Goal: Task Accomplishment & Management: Use online tool/utility

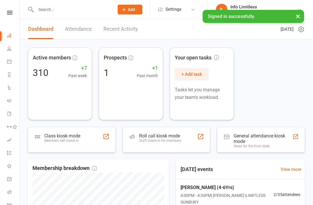
click at [10, 62] on icon at bounding box center [9, 61] width 5 height 5
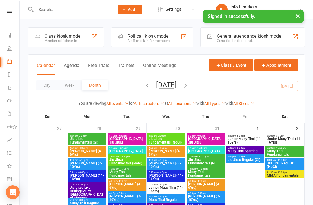
click at [35, 31] on div "Class kiosk mode Member self check-in" at bounding box center [66, 37] width 76 height 20
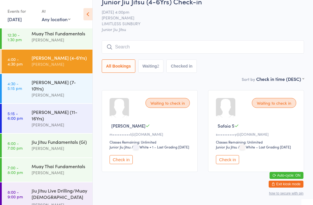
scroll to position [87, 0]
click at [71, 145] on div "[PERSON_NAME]" at bounding box center [60, 148] width 56 height 7
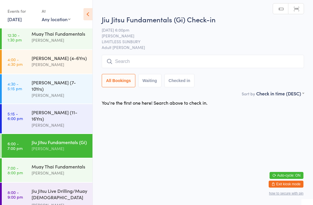
click at [196, 57] on input "search" at bounding box center [203, 61] width 202 height 13
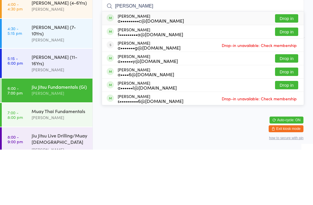
type input "[PERSON_NAME]"
click at [204, 67] on div "[PERSON_NAME] a•••••••••c@[DOMAIN_NAME] Drop in" at bounding box center [203, 73] width 202 height 13
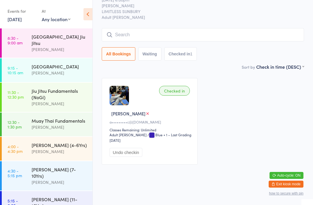
click at [70, 151] on div "[PERSON_NAME]" at bounding box center [60, 151] width 56 height 7
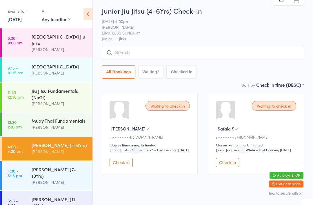
scroll to position [9, 0]
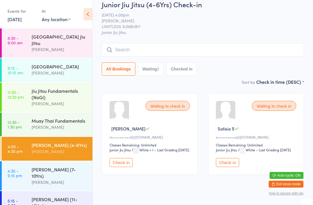
click at [72, 175] on div "[PERSON_NAME] (7-10Yrs)" at bounding box center [60, 172] width 56 height 13
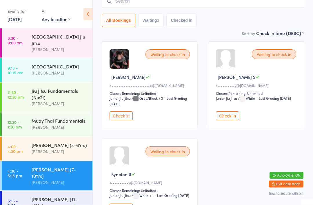
scroll to position [61, 0]
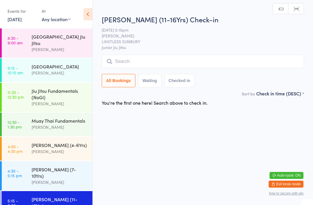
click at [67, 158] on div "[PERSON_NAME] (4-6Yrs) [PERSON_NAME]" at bounding box center [62, 148] width 61 height 23
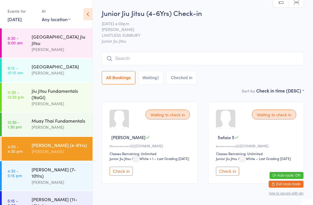
click at [66, 99] on div "Jiu Jitsu Fundamentals (NoGi)" at bounding box center [60, 94] width 56 height 13
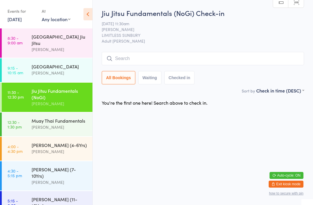
click at [146, 61] on input "search" at bounding box center [203, 58] width 202 height 13
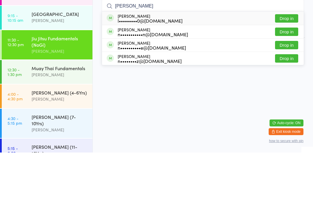
type input "[PERSON_NAME]"
click at [150, 111] on div "n••••••••z@[DOMAIN_NAME]" at bounding box center [150, 113] width 64 height 5
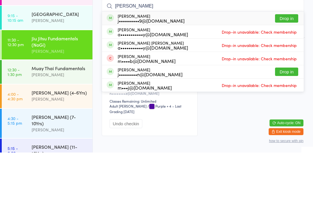
type input "[PERSON_NAME]"
click at [151, 71] on div "j••••••••••9@[DOMAIN_NAME]" at bounding box center [151, 73] width 67 height 5
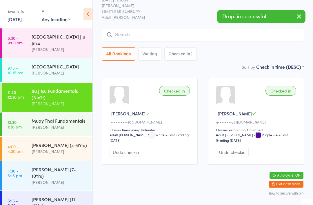
click at [163, 28] on input "search" at bounding box center [203, 34] width 202 height 13
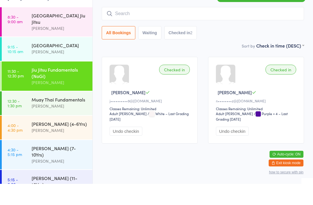
type input "L"
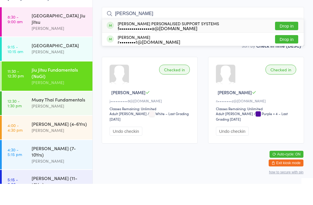
type input "[PERSON_NAME]"
click at [171, 47] on div "f••••••••••••••••a@[DOMAIN_NAME]" at bounding box center [168, 49] width 101 height 5
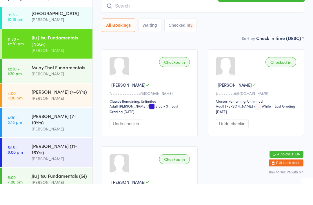
scroll to position [32, 0]
click at [72, 91] on div "[PERSON_NAME]" at bounding box center [60, 94] width 56 height 7
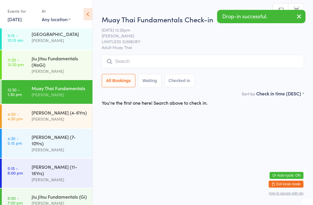
click at [153, 60] on input "search" at bounding box center [203, 61] width 202 height 13
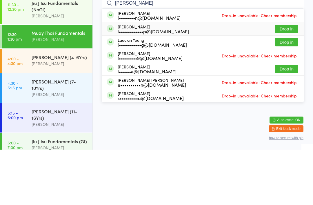
type input "[PERSON_NAME]"
click at [156, 84] on div "l••••••••••••p@[DOMAIN_NAME]" at bounding box center [153, 86] width 71 height 5
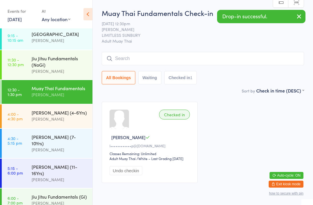
click at [59, 19] on select "Any location [GEOGRAPHIC_DATA] [GEOGRAPHIC_DATA] LIMITLESS [GEOGRAPHIC_DATA]" at bounding box center [56, 19] width 29 height 6
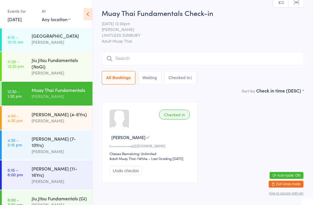
scroll to position [25, 0]
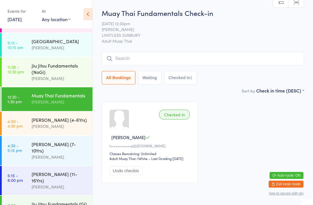
click at [77, 47] on div "[PERSON_NAME]" at bounding box center [60, 47] width 56 height 7
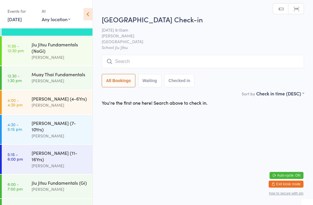
scroll to position [47, 0]
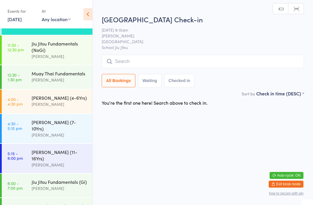
click at [68, 151] on div "[PERSON_NAME] (11-16Yrs)" at bounding box center [60, 155] width 56 height 13
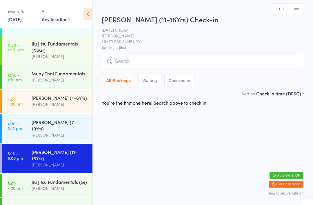
click at [77, 132] on div "[PERSON_NAME]" at bounding box center [60, 135] width 56 height 7
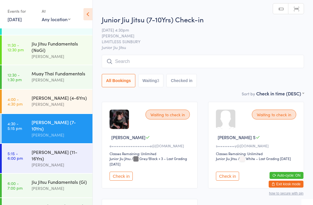
click at [76, 106] on div "[PERSON_NAME]" at bounding box center [60, 104] width 56 height 7
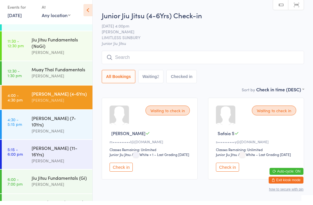
scroll to position [2, 0]
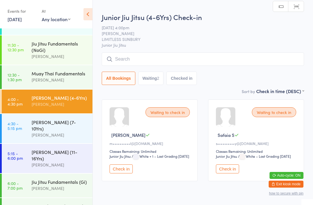
click at [227, 173] on button "Check in" at bounding box center [227, 168] width 23 height 9
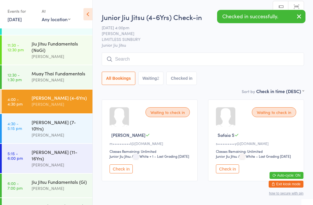
click at [128, 173] on button "Check in" at bounding box center [121, 168] width 23 height 9
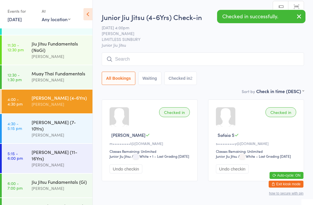
click at [72, 132] on div "[PERSON_NAME]" at bounding box center [60, 135] width 56 height 7
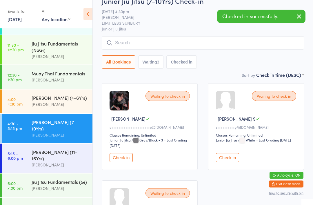
click at [127, 155] on div "Waiting to check in Rakim O e••••••••••••••••••••••e@[DOMAIN_NAME] Classes Rema…" at bounding box center [150, 127] width 96 height 87
click at [229, 159] on button "Check in" at bounding box center [227, 157] width 23 height 9
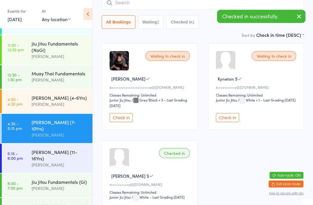
scroll to position [68, 0]
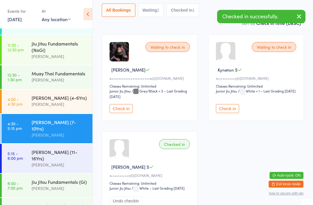
click at [124, 113] on button "Check in" at bounding box center [121, 108] width 23 height 9
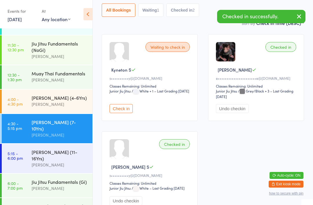
click at [125, 111] on button "Check in" at bounding box center [121, 108] width 23 height 9
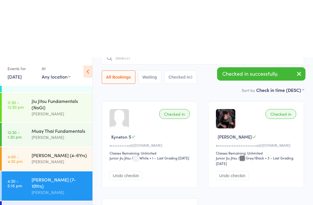
scroll to position [0, 0]
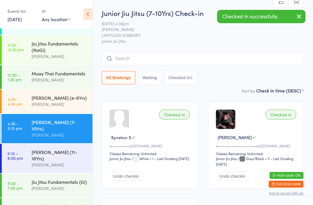
click at [76, 107] on div "[PERSON_NAME]" at bounding box center [60, 104] width 56 height 7
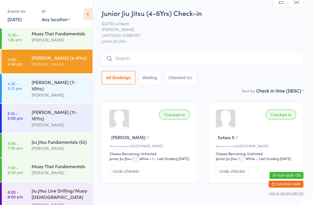
scroll to position [87, 0]
click at [28, 134] on link "6:00 - 7:00 pm Jiu Jitsu Fundamentals (Gi) [PERSON_NAME]" at bounding box center [47, 146] width 91 height 24
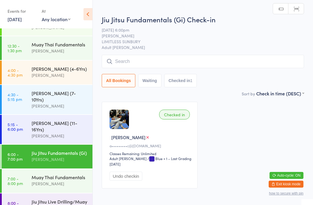
scroll to position [76, 0]
click at [28, 76] on link "4:00 - 4:30 pm [PERSON_NAME] (4-6Yrs) [PERSON_NAME]" at bounding box center [47, 73] width 91 height 24
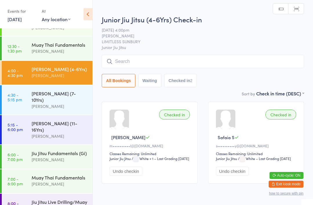
scroll to position [52, 0]
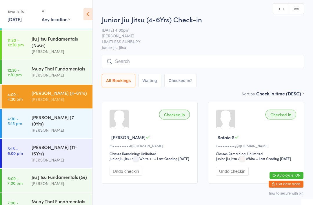
click at [24, 50] on link "11:30 - 12:30 pm Jiu Jitsu Fundamentals (NoGi) [PERSON_NAME]" at bounding box center [47, 44] width 91 height 29
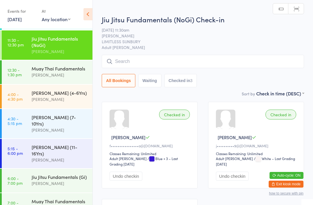
click at [24, 74] on link "12:30 - 1:30 pm Muay Thai Fundamentals [PERSON_NAME]" at bounding box center [47, 72] width 91 height 24
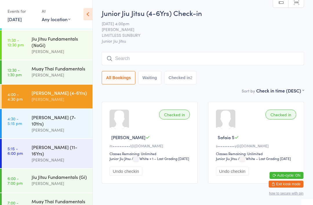
click at [131, 64] on input "search" at bounding box center [203, 58] width 202 height 13
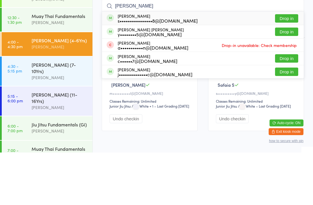
type input "[PERSON_NAME]"
click at [142, 71] on div "s••••••••••••••••8@[DOMAIN_NAME]" at bounding box center [158, 73] width 80 height 5
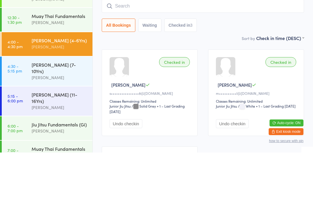
click at [48, 127] on div "[PERSON_NAME]" at bounding box center [60, 130] width 56 height 7
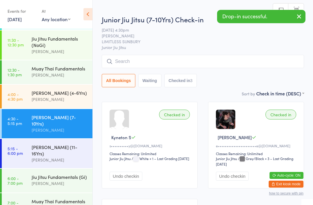
click at [139, 66] on input "search" at bounding box center [203, 61] width 202 height 13
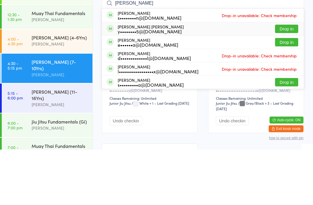
type input "[PERSON_NAME]"
click at [137, 84] on div "y••••••••5@[DOMAIN_NAME]" at bounding box center [151, 86] width 66 height 5
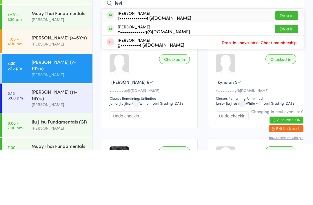
type input "levi"
click at [292, 80] on button "Drop in" at bounding box center [286, 84] width 23 height 8
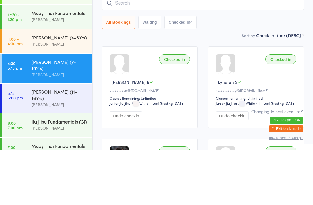
scroll to position [55, 0]
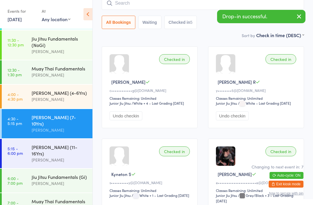
click at [177, 9] on input "search" at bounding box center [203, 3] width 202 height 13
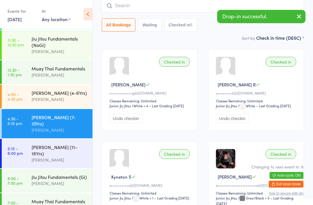
scroll to position [52, 0]
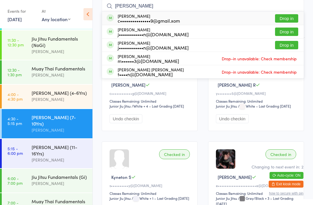
type input "[PERSON_NAME]"
click at [291, 19] on button "Drop in" at bounding box center [286, 18] width 23 height 8
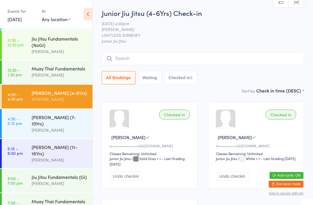
click at [145, 65] on input "search" at bounding box center [203, 58] width 202 height 13
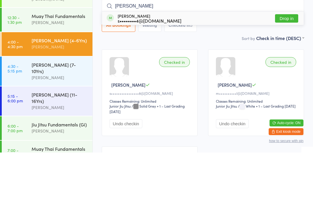
type input "[PERSON_NAME]"
click at [171, 64] on div "[PERSON_NAME] s••••••••4@[DOMAIN_NAME] Drop in" at bounding box center [203, 70] width 202 height 13
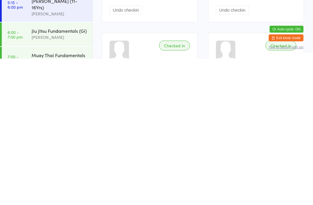
scroll to position [17, 0]
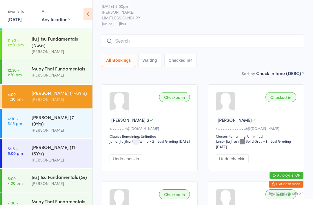
click at [145, 41] on input "search" at bounding box center [203, 41] width 202 height 13
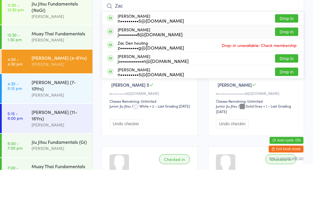
type input "Zac"
click at [149, 67] on div "j•••••••••8@[DOMAIN_NAME]" at bounding box center [150, 69] width 65 height 5
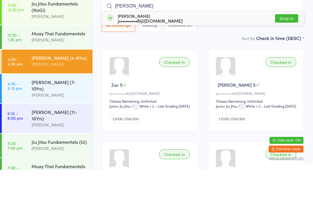
type input "[PERSON_NAME]"
click at [148, 49] on div "[PERSON_NAME] j•••••••••8@[DOMAIN_NAME]" at bounding box center [150, 53] width 65 height 9
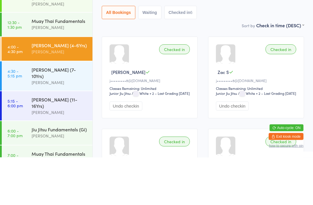
click at [68, 96] on div "[PERSON_NAME]" at bounding box center [60, 99] width 56 height 7
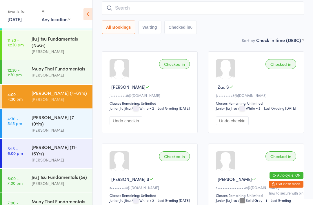
scroll to position [0, 0]
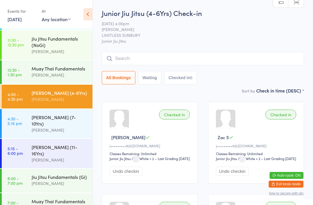
click at [228, 60] on input "search" at bounding box center [203, 58] width 202 height 13
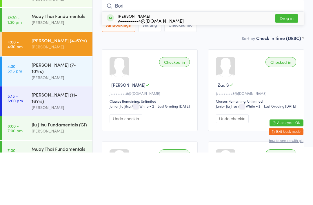
type input "Bori"
click at [289, 67] on button "Drop in" at bounding box center [286, 71] width 23 height 8
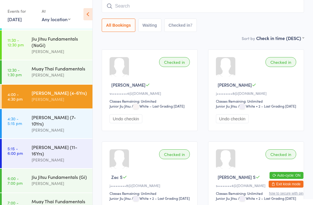
click at [146, 6] on input "search" at bounding box center [203, 5] width 202 height 13
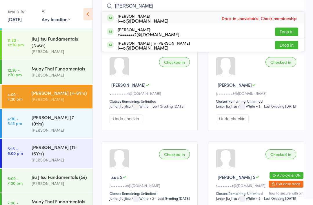
type input "[PERSON_NAME]"
click at [288, 49] on button "Drop in" at bounding box center [286, 45] width 23 height 8
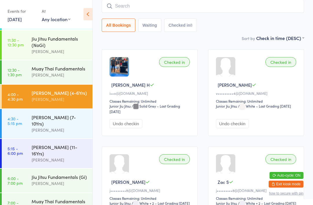
click at [231, 9] on input "search" at bounding box center [203, 5] width 202 height 13
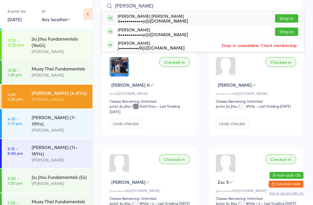
type input "[PERSON_NAME]"
click at [188, 20] on div "a•••••••••••y@[DOMAIN_NAME]" at bounding box center [153, 20] width 70 height 5
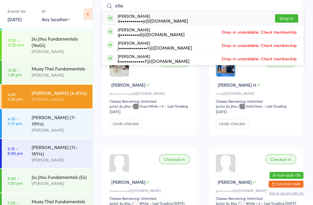
type input "ellie"
click at [292, 17] on button "Drop in" at bounding box center [286, 18] width 23 height 8
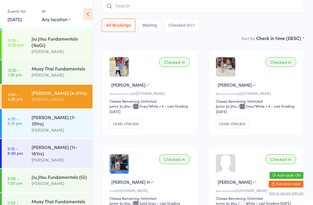
click at [219, 8] on input "search" at bounding box center [203, 5] width 202 height 13
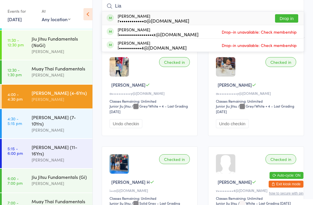
type input "Lia"
click at [166, 19] on div "r••••••••••••o@[DOMAIN_NAME]" at bounding box center [154, 20] width 72 height 5
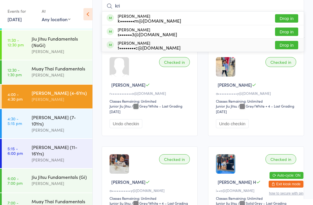
type input "kri"
click at [128, 43] on div "[PERSON_NAME] t••••••••c@[DOMAIN_NAME]" at bounding box center [149, 45] width 63 height 9
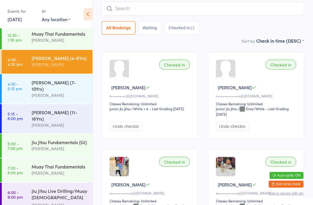
scroll to position [68, 0]
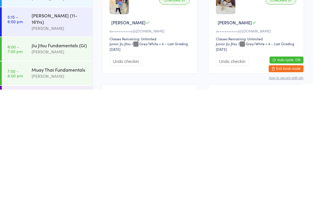
click at [132, 172] on button "Undo checkin" at bounding box center [126, 176] width 33 height 9
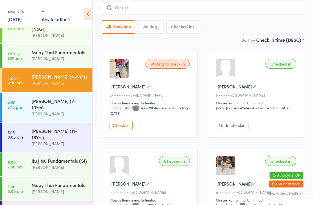
scroll to position [42, 0]
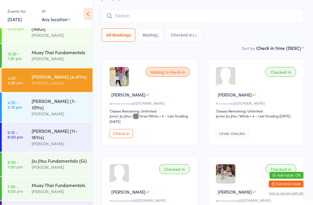
click at [67, 110] on div "[PERSON_NAME]" at bounding box center [60, 113] width 56 height 7
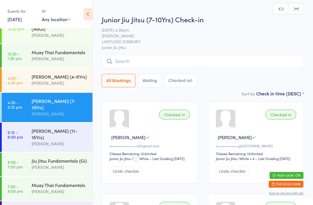
click at [154, 60] on input "search" at bounding box center [203, 61] width 202 height 13
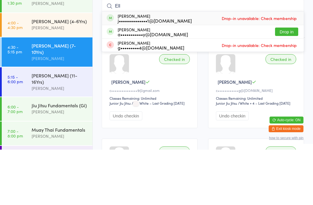
type input "Ell"
click at [161, 87] on div "a•••••••••••y@[DOMAIN_NAME]" at bounding box center [153, 89] width 70 height 5
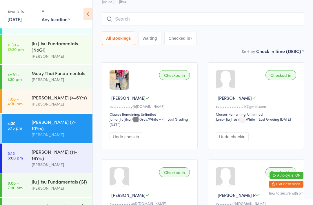
scroll to position [45, 0]
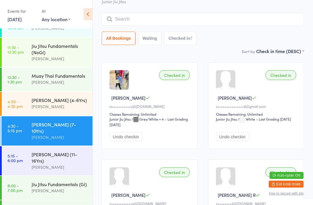
click at [74, 110] on div "[PERSON_NAME]" at bounding box center [60, 106] width 56 height 7
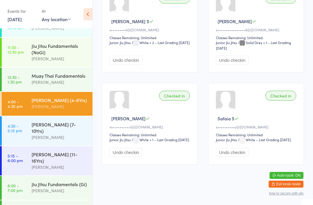
scroll to position [509, 0]
click at [70, 134] on div "[PERSON_NAME]" at bounding box center [60, 137] width 56 height 7
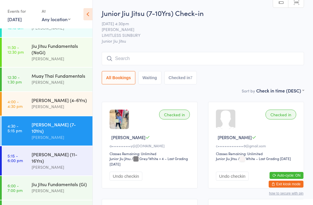
click at [219, 56] on input "search" at bounding box center [203, 58] width 202 height 13
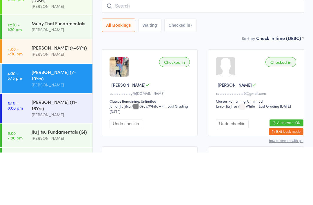
click at [38, 103] on div "[PERSON_NAME]" at bounding box center [60, 106] width 56 height 7
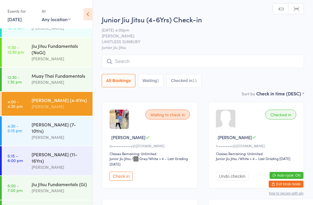
click at [157, 63] on input "search" at bounding box center [203, 61] width 202 height 13
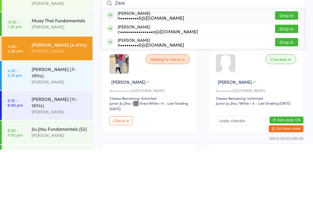
type input "Zara"
click at [286, 80] on button "Drop in" at bounding box center [286, 84] width 23 height 8
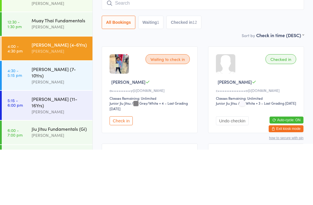
type input "z"
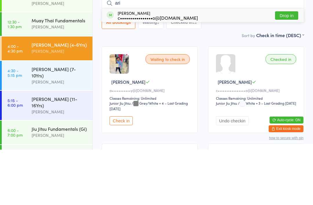
type input "ari"
click at [287, 67] on button "Drop in" at bounding box center [286, 71] width 23 height 8
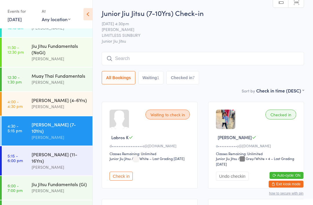
click at [184, 59] on input "search" at bounding box center [203, 58] width 202 height 13
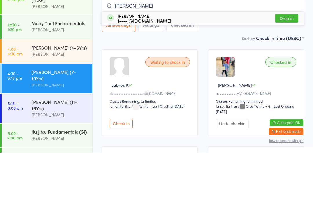
type input "[PERSON_NAME]"
click at [168, 64] on div "[PERSON_NAME] t••••j@[DOMAIN_NAME] Drop in" at bounding box center [203, 70] width 202 height 13
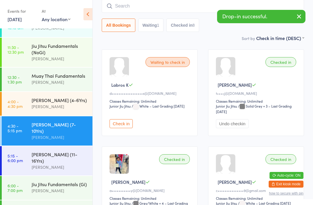
click at [182, 13] on input "search" at bounding box center [203, 5] width 202 height 13
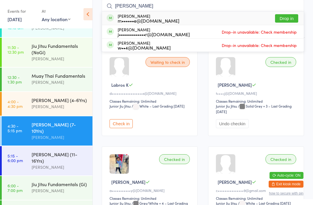
type input "[PERSON_NAME]"
click at [248, 18] on div "[PERSON_NAME] m••••••e@[DOMAIN_NAME] Drop in" at bounding box center [203, 18] width 202 height 13
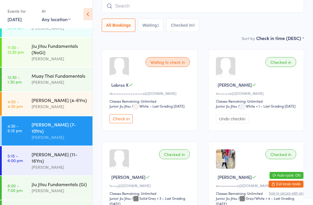
click at [130, 6] on input "search" at bounding box center [203, 5] width 202 height 13
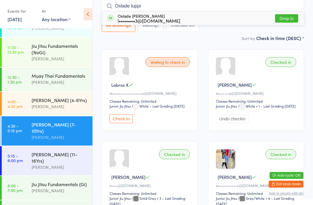
type input "Oxlade luppi"
click at [284, 18] on button "Drop in" at bounding box center [286, 18] width 23 height 8
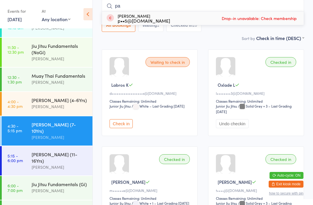
type input "p"
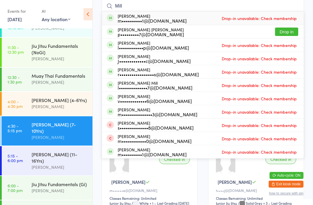
type input "Mill"
click at [291, 33] on button "Drop in" at bounding box center [286, 32] width 23 height 8
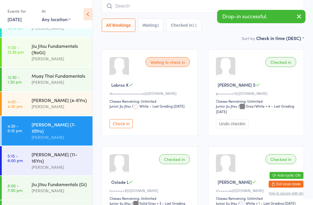
click at [127, 9] on input "search" at bounding box center [203, 5] width 202 height 13
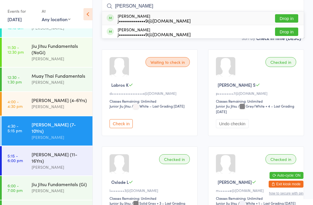
type input "[PERSON_NAME]"
click at [286, 20] on button "Drop in" at bounding box center [286, 18] width 23 height 8
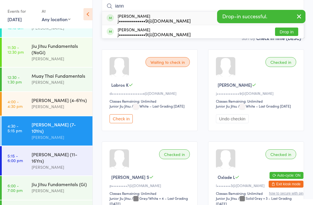
type input "iann"
click at [284, 32] on button "Drop in" at bounding box center [286, 32] width 23 height 8
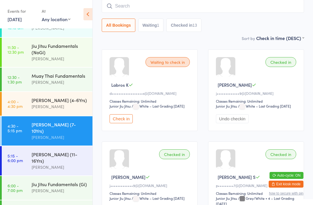
click at [172, 10] on input "search" at bounding box center [203, 5] width 202 height 13
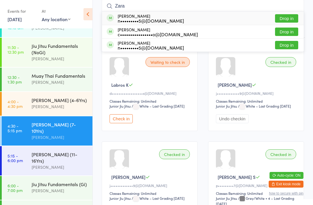
type input "Zara"
click at [289, 19] on button "Drop in" at bounding box center [286, 18] width 23 height 8
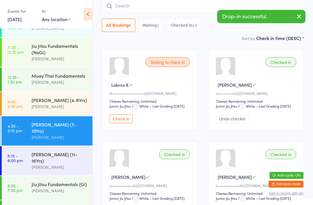
click at [75, 152] on div "[PERSON_NAME] (11-16Yrs)" at bounding box center [60, 157] width 56 height 13
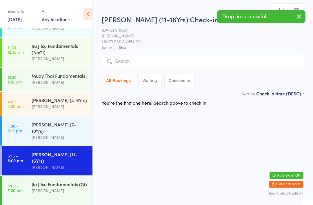
click at [148, 61] on input "search" at bounding box center [203, 61] width 202 height 13
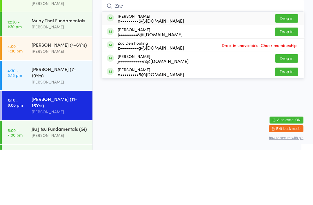
type input "Zac"
click at [287, 70] on button "Drop in" at bounding box center [286, 74] width 23 height 8
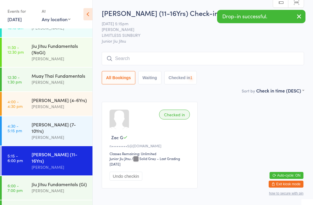
click at [67, 126] on div "[PERSON_NAME] (7-10Yrs)" at bounding box center [60, 127] width 56 height 13
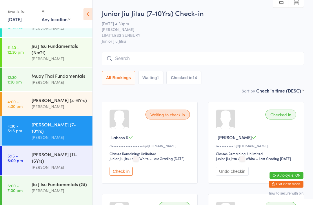
click at [152, 61] on input "search" at bounding box center [203, 58] width 202 height 13
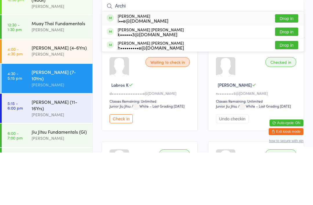
type input "Archi"
click at [188, 64] on div "[PERSON_NAME] l••e@[DOMAIN_NAME] Drop in" at bounding box center [203, 70] width 202 height 13
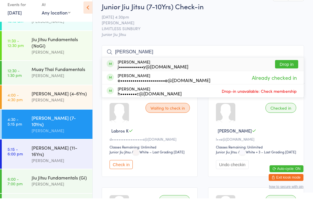
type input "[PERSON_NAME]"
click at [251, 79] on span "Already checked in" at bounding box center [275, 84] width 48 height 10
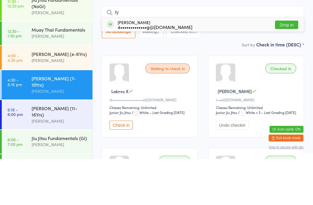
type input "ty"
click at [288, 67] on button "Drop in" at bounding box center [286, 71] width 23 height 8
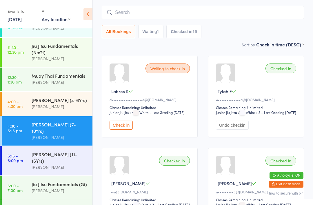
click at [236, 16] on input "search" at bounding box center [203, 12] width 202 height 13
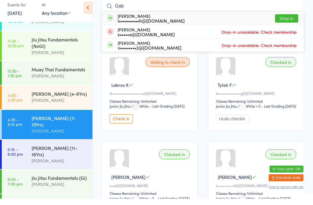
type input "Gab"
click at [161, 25] on div "l••••••••••h@[DOMAIN_NAME]" at bounding box center [151, 27] width 67 height 5
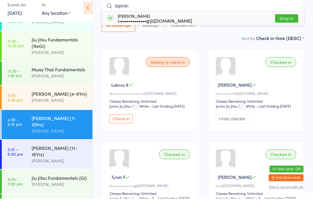
type input "lapinin"
click at [193, 18] on div "[PERSON_NAME] c•••••••••••••g@[DOMAIN_NAME] Drop in" at bounding box center [203, 24] width 202 height 13
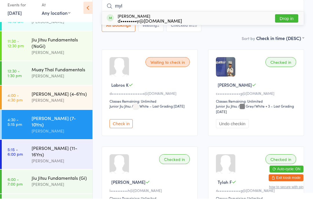
type input "myl"
click at [291, 21] on button "Drop in" at bounding box center [286, 25] width 23 height 8
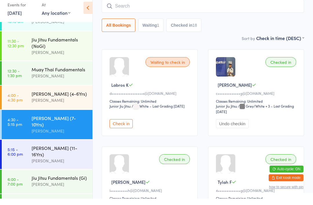
scroll to position [52, 0]
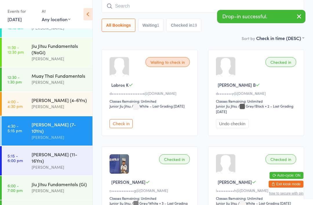
click at [178, 10] on input "search" at bounding box center [203, 5] width 202 height 13
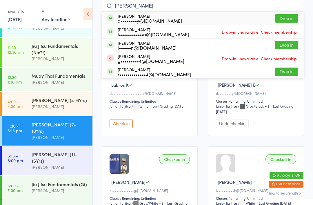
type input "[PERSON_NAME]"
click at [287, 19] on button "Drop in" at bounding box center [286, 18] width 23 height 8
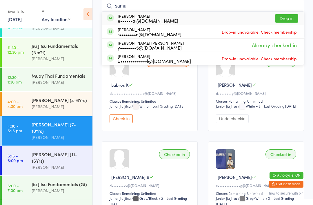
type input "samu"
click at [159, 23] on div "e••••••a@[DOMAIN_NAME]" at bounding box center [148, 20] width 61 height 5
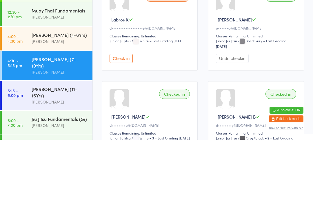
click at [65, 164] on div "[PERSON_NAME]" at bounding box center [60, 167] width 56 height 7
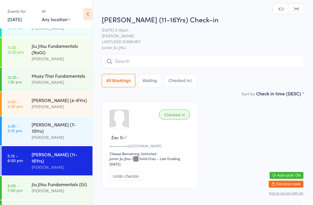
click at [158, 59] on input "search" at bounding box center [203, 61] width 202 height 13
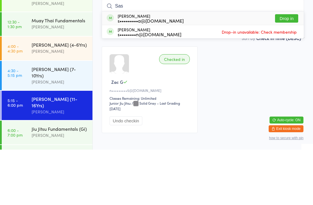
type input "Sas"
click at [287, 70] on button "Drop in" at bounding box center [286, 74] width 23 height 8
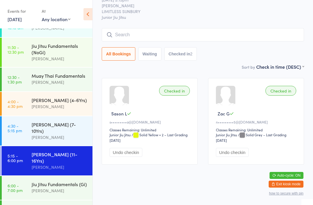
click at [71, 153] on div "[PERSON_NAME] (11-16Yrs)" at bounding box center [60, 157] width 56 height 13
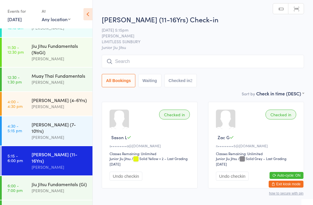
click at [154, 60] on input "search" at bounding box center [203, 61] width 202 height 13
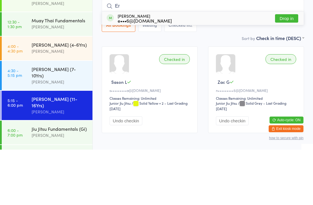
type input "Er"
click at [156, 69] on div "[PERSON_NAME] e•••6@[DOMAIN_NAME]" at bounding box center [145, 73] width 54 height 9
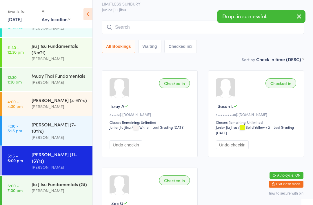
click at [179, 83] on div "Checked in" at bounding box center [174, 83] width 31 height 10
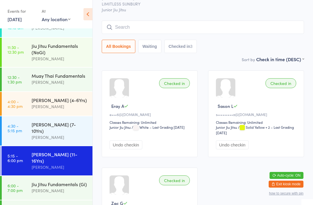
click at [211, 27] on input "search" at bounding box center [203, 27] width 202 height 13
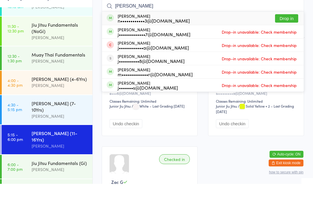
type input "[PERSON_NAME]"
click at [288, 35] on button "Drop in" at bounding box center [286, 39] width 23 height 8
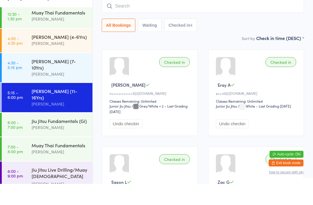
scroll to position [52, 0]
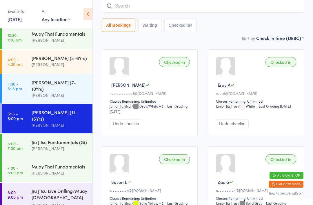
click at [55, 139] on div "Jiu Jitsu Fundamentals (Gi)" at bounding box center [60, 142] width 56 height 6
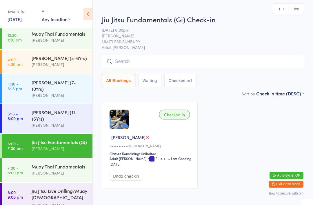
click at [201, 57] on input "search" at bounding box center [203, 61] width 202 height 13
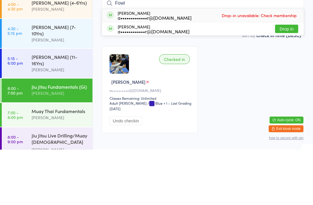
type input "Fowl"
click at [287, 80] on button "Drop in" at bounding box center [286, 84] width 23 height 8
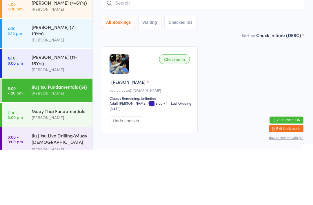
scroll to position [31, 0]
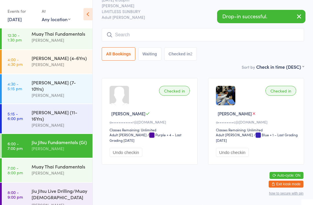
click at [46, 122] on div "[PERSON_NAME]" at bounding box center [60, 125] width 56 height 7
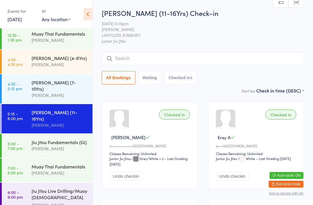
click at [124, 63] on input "search" at bounding box center [203, 58] width 202 height 13
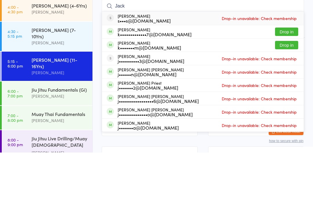
type input "Jack"
click at [287, 93] on button "Drop in" at bounding box center [286, 97] width 23 height 8
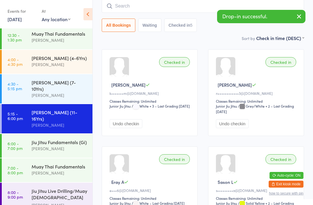
click at [121, 2] on input "search" at bounding box center [203, 5] width 202 height 13
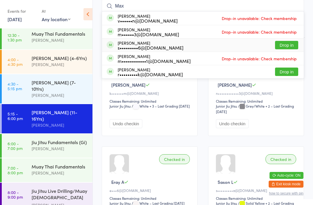
type input "Max"
click at [133, 43] on div "[PERSON_NAME] s•••••••••6@[DOMAIN_NAME]" at bounding box center [151, 45] width 66 height 9
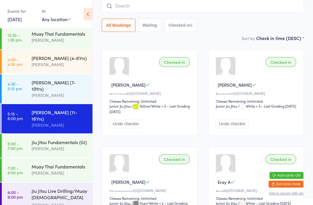
click at [268, 0] on input "search" at bounding box center [203, 5] width 202 height 13
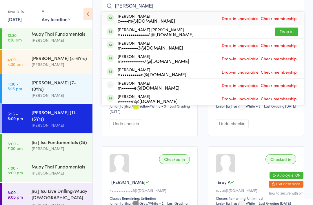
type input "[PERSON_NAME]"
click at [151, 36] on div "a••••••••••••••1@[DOMAIN_NAME]" at bounding box center [156, 34] width 76 height 5
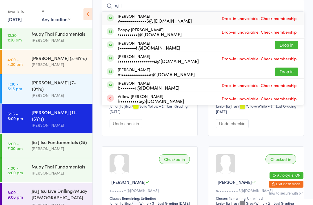
type input "will"
click at [281, 70] on button "Drop in" at bounding box center [286, 72] width 23 height 8
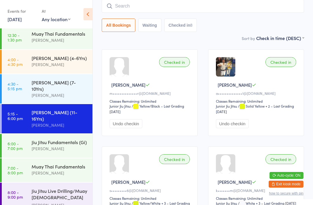
click at [162, 18] on div "All Bookings Waiting Checked in 8" at bounding box center [203, 15] width 202 height 32
click at [148, 8] on input "search" at bounding box center [203, 5] width 202 height 13
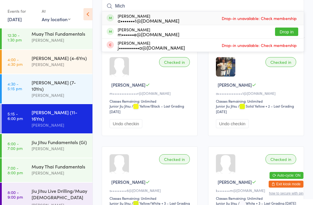
type input "Mich"
click at [207, 38] on div "[PERSON_NAME] m••••••e@[DOMAIN_NAME] Drop in" at bounding box center [203, 31] width 202 height 13
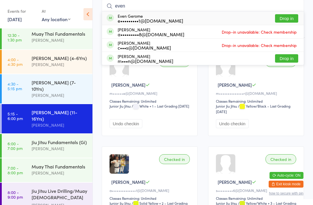
type input "even"
click at [287, 20] on button "Drop in" at bounding box center [286, 18] width 23 height 8
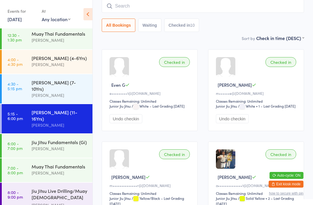
click at [141, 12] on input "search" at bounding box center [203, 5] width 202 height 13
type input "9"
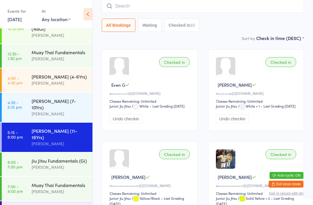
scroll to position [0, 0]
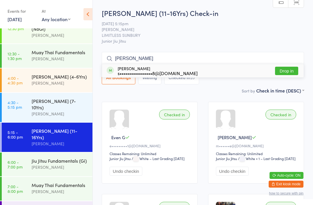
type input "[PERSON_NAME]"
click at [287, 71] on button "Drop in" at bounding box center [286, 71] width 23 height 8
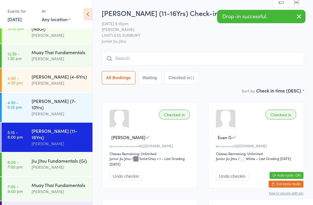
click at [222, 64] on input "search" at bounding box center [203, 58] width 202 height 13
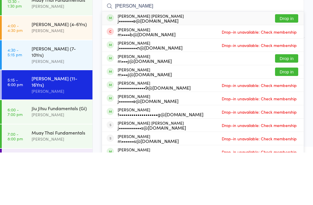
type input "[PERSON_NAME]"
click at [123, 71] on div "j•••••••e@[DOMAIN_NAME]" at bounding box center [151, 73] width 66 height 5
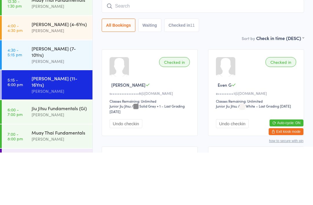
scroll to position [52, 0]
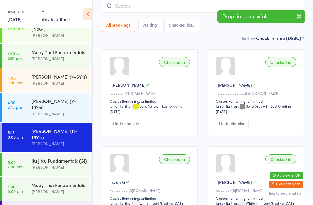
click at [162, 8] on input "search" at bounding box center [203, 5] width 202 height 13
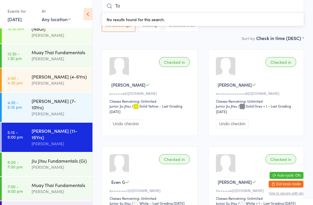
type input "[PERSON_NAME]"
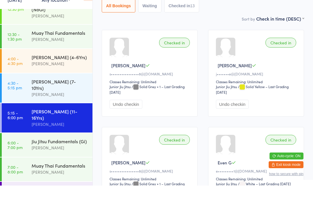
scroll to position [0, 0]
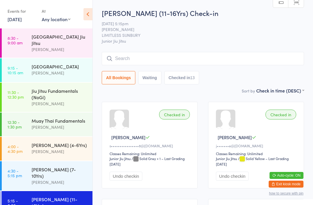
click at [126, 59] on input "search" at bounding box center [203, 58] width 202 height 13
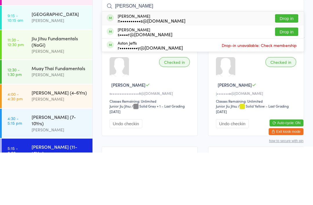
type input "Ashton"
click at [284, 80] on button "Drop in" at bounding box center [286, 84] width 23 height 8
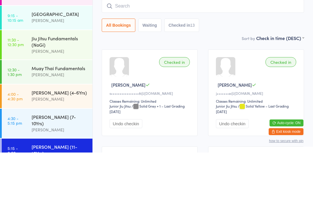
scroll to position [52, 0]
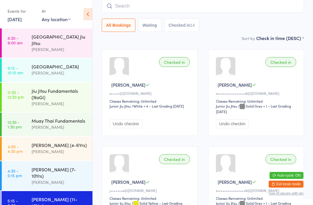
click at [240, 6] on input "search" at bounding box center [203, 5] width 202 height 13
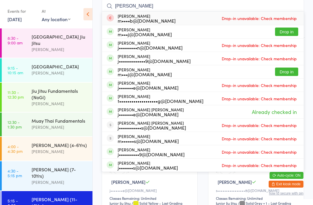
scroll to position [52, 0]
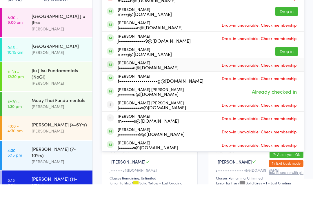
type input "[PERSON_NAME]"
click at [160, 86] on div "j•••••••e@[DOMAIN_NAME]" at bounding box center [148, 88] width 61 height 5
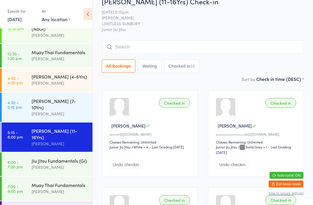
scroll to position [0, 0]
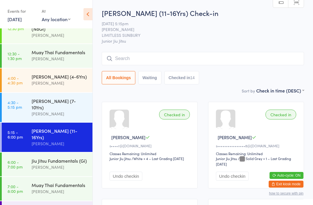
click at [130, 58] on input "search" at bounding box center [203, 58] width 202 height 13
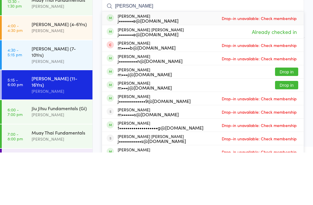
type input "James mc"
click at [149, 71] on div "j•••••••e@[DOMAIN_NAME]" at bounding box center [148, 73] width 61 height 5
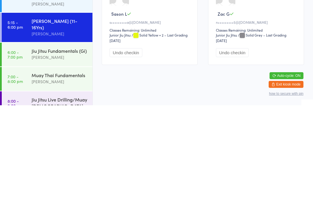
scroll to position [79, 0]
click at [58, 153] on div "[PERSON_NAME]" at bounding box center [60, 156] width 56 height 7
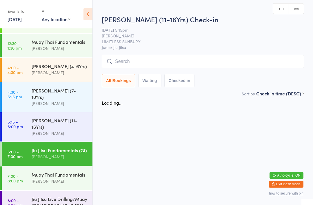
scroll to position [68, 0]
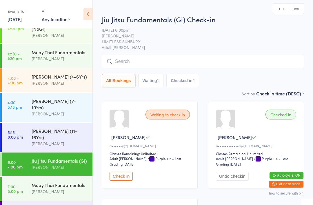
click at [162, 61] on input "search" at bounding box center [203, 61] width 202 height 13
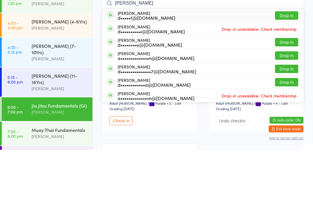
type input "Dani"
click at [288, 133] on button "Drop in" at bounding box center [286, 137] width 23 height 8
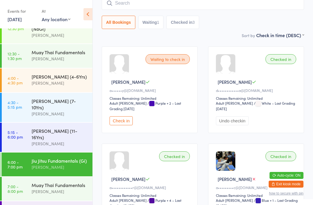
click at [172, 9] on input "search" at bounding box center [203, 3] width 202 height 13
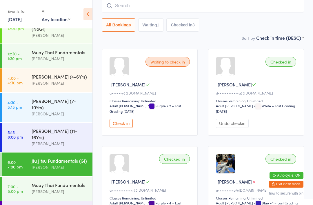
scroll to position [52, 0]
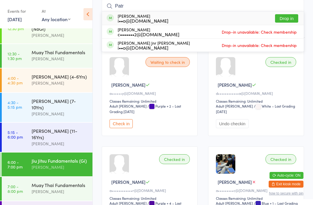
type input "Patr"
click at [290, 23] on button "Drop in" at bounding box center [286, 18] width 23 height 8
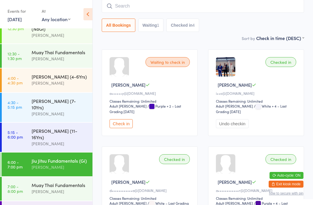
click at [236, 3] on input "search" at bounding box center [203, 5] width 202 height 13
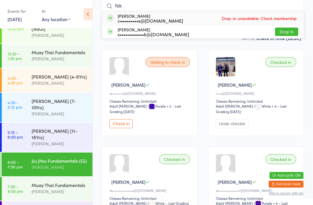
type input "Nik"
click at [285, 32] on button "Drop in" at bounding box center [286, 32] width 23 height 8
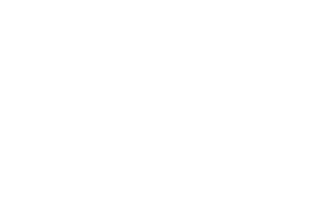
scroll to position [69, 0]
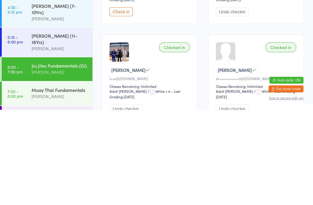
click at [66, 164] on div "[PERSON_NAME]" at bounding box center [60, 167] width 56 height 7
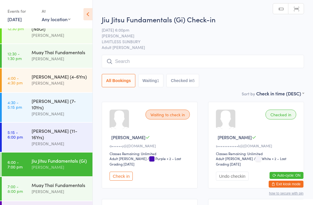
click at [176, 68] on input "search" at bounding box center [203, 61] width 202 height 13
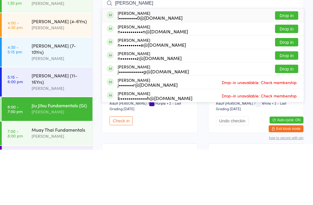
type input "Nathan"
click at [290, 93] on button "Drop in" at bounding box center [286, 97] width 23 height 8
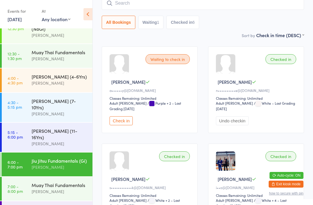
click at [283, 6] on input "search" at bounding box center [203, 3] width 202 height 13
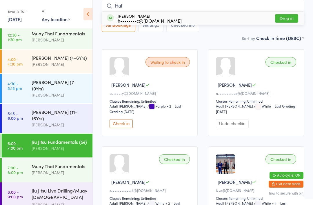
scroll to position [87, 0]
type input "Had"
click at [64, 139] on div "Jiu Jitsu Fundamentals (Gi)" at bounding box center [60, 142] width 56 height 6
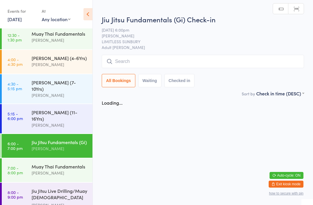
scroll to position [0, 0]
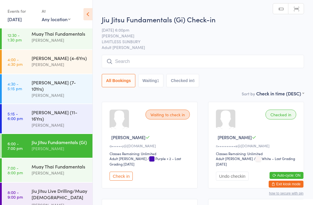
click at [215, 55] on input "search" at bounding box center [203, 61] width 202 height 13
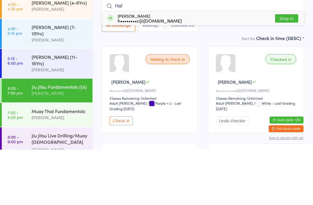
type input "Haf"
click at [291, 70] on button "Drop in" at bounding box center [286, 74] width 23 height 8
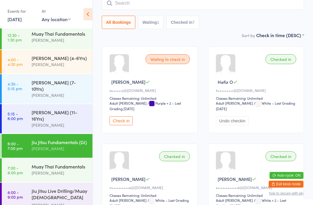
click at [171, 5] on input "search" at bounding box center [203, 3] width 202 height 13
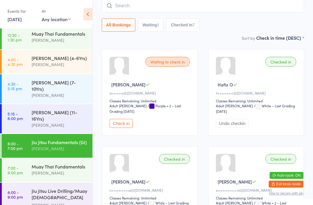
scroll to position [52, 0]
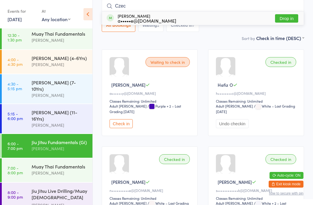
type input "Czec"
click at [287, 16] on button "Drop in" at bounding box center [286, 18] width 23 height 8
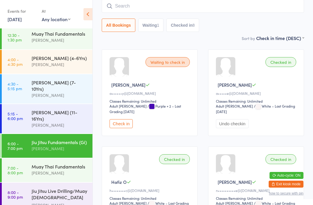
click at [170, 3] on input "search" at bounding box center [203, 5] width 202 height 13
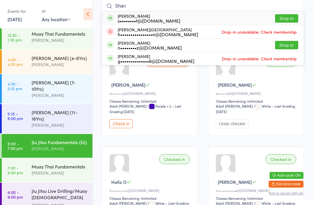
type input "Shan"
click at [288, 15] on button "Drop in" at bounding box center [286, 18] width 23 height 8
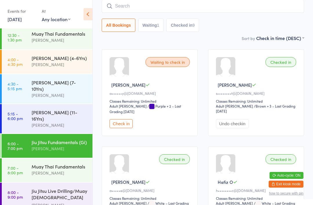
click at [115, 1] on input "search" at bounding box center [203, 5] width 202 height 13
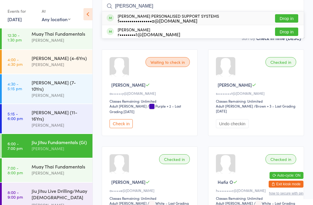
type input "[PERSON_NAME]"
click at [280, 23] on button "Drop in" at bounding box center [286, 18] width 23 height 8
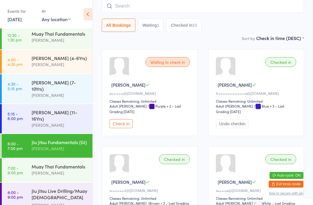
scroll to position [68, 0]
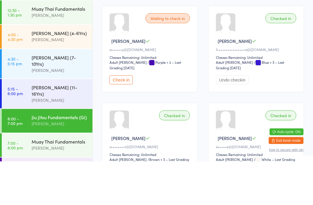
click at [49, 128] on div "[PERSON_NAME] (11-16Yrs)" at bounding box center [60, 134] width 56 height 13
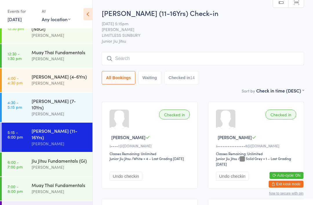
click at [167, 65] on input "search" at bounding box center [203, 58] width 202 height 13
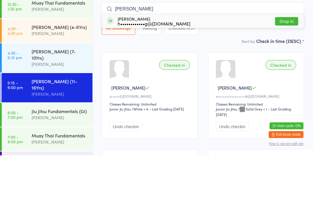
type input "Audre"
click at [288, 67] on button "Drop in" at bounding box center [286, 71] width 23 height 8
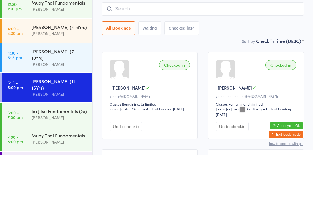
scroll to position [50, 0]
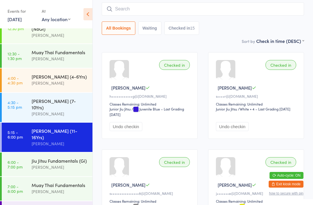
click at [58, 182] on div "Muay Thai Fundamentals" at bounding box center [60, 185] width 56 height 6
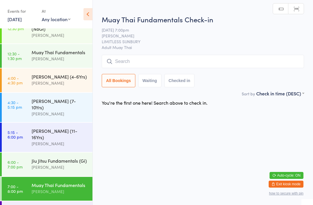
click at [173, 56] on input "search" at bounding box center [203, 61] width 202 height 13
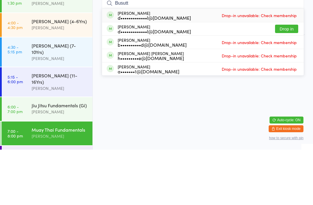
type input "Busutt"
click at [290, 80] on button "Drop in" at bounding box center [286, 84] width 23 height 8
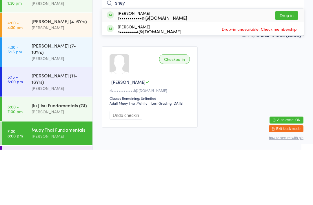
type input "shey"
click at [172, 71] on div "r•••••••••••n@gmail.com" at bounding box center [153, 73] width 70 height 5
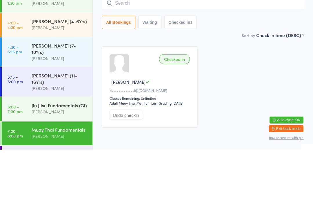
scroll to position [31, 0]
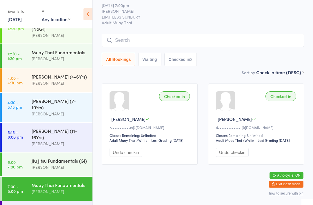
click at [53, 182] on div "Muay Thai Fundamentals" at bounding box center [60, 185] width 56 height 6
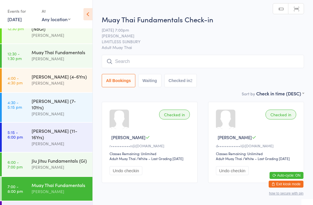
click at [137, 63] on input "search" at bounding box center [203, 61] width 202 height 13
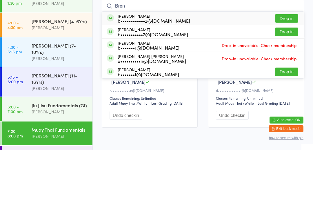
type input "Bren"
click at [282, 70] on button "Drop in" at bounding box center [286, 74] width 23 height 8
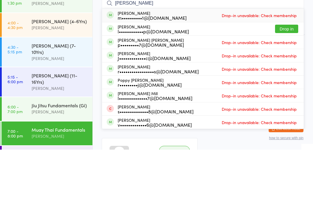
type input "mills"
click at [280, 80] on button "Drop in" at bounding box center [286, 84] width 23 height 8
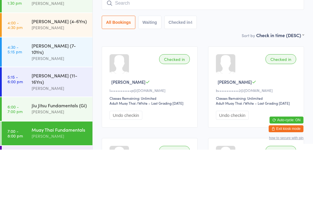
scroll to position [55, 0]
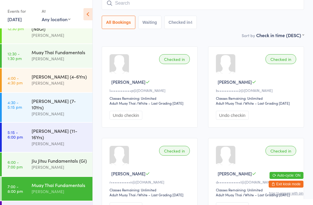
click at [55, 182] on div "Muay Thai Fundamentals" at bounding box center [60, 185] width 56 height 6
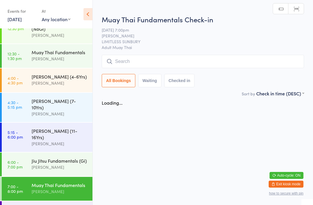
scroll to position [0, 0]
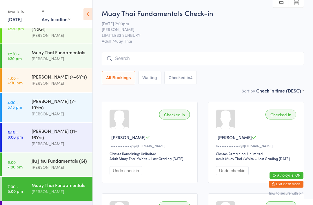
click at [124, 56] on input "search" at bounding box center [203, 58] width 202 height 13
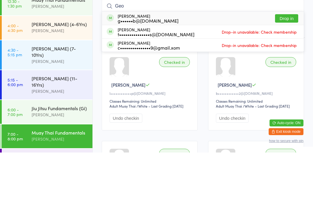
type input "Geo"
click at [283, 67] on button "Drop in" at bounding box center [286, 71] width 23 height 8
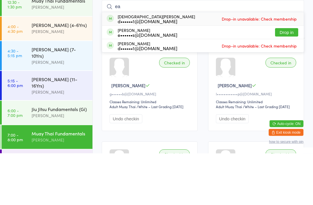
type input "ea"
click at [142, 80] on div "Eamon Dixon e••••••s@hotmail.com" at bounding box center [148, 84] width 60 height 9
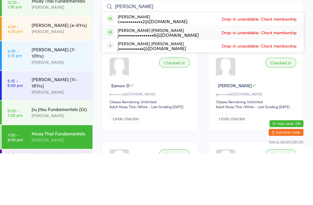
type input "edwards"
click at [175, 84] on div "j•••••••••••••••••6@[DOMAIN_NAME]" at bounding box center [158, 86] width 81 height 5
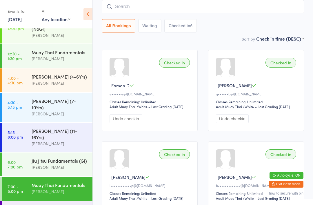
click at [66, 164] on div "[PERSON_NAME]" at bounding box center [60, 167] width 56 height 7
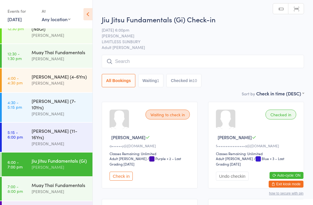
click at [150, 59] on input "search" at bounding box center [203, 61] width 202 height 13
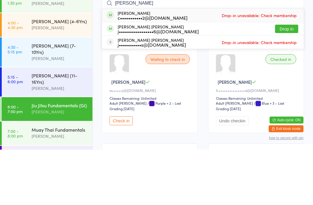
type input "Edwards"
click at [289, 80] on button "Drop in" at bounding box center [286, 84] width 23 height 8
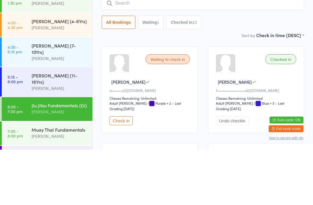
scroll to position [55, 0]
